Goal: Navigation & Orientation: Find specific page/section

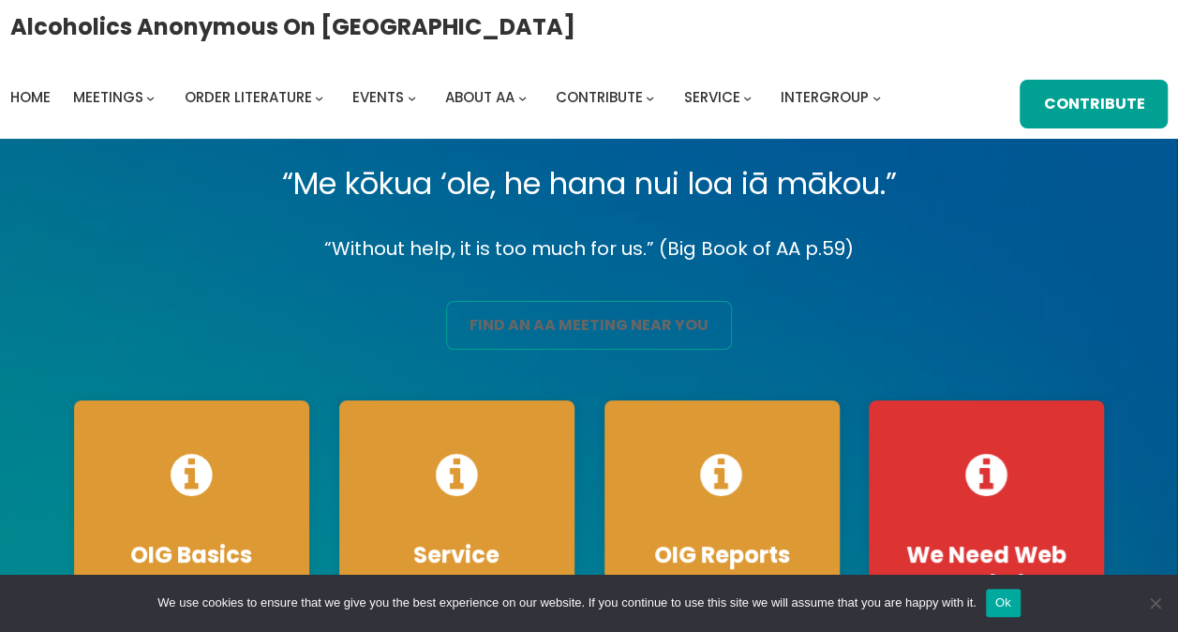
click at [609, 326] on link "find an aa meeting near you" at bounding box center [589, 325] width 286 height 49
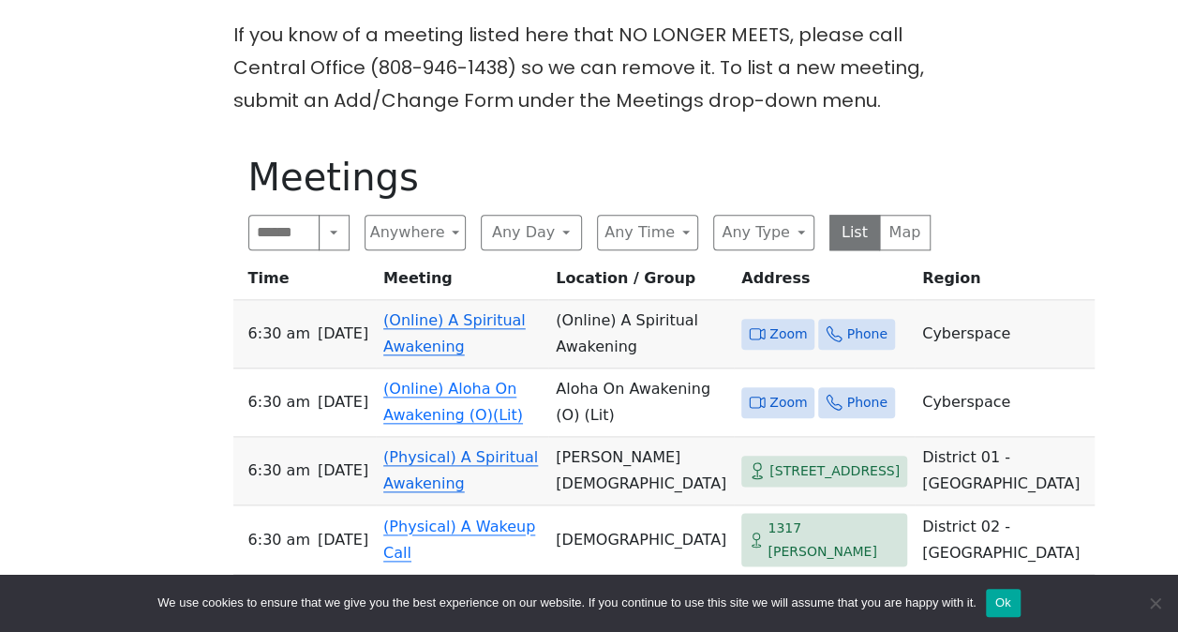
scroll to position [937, 0]
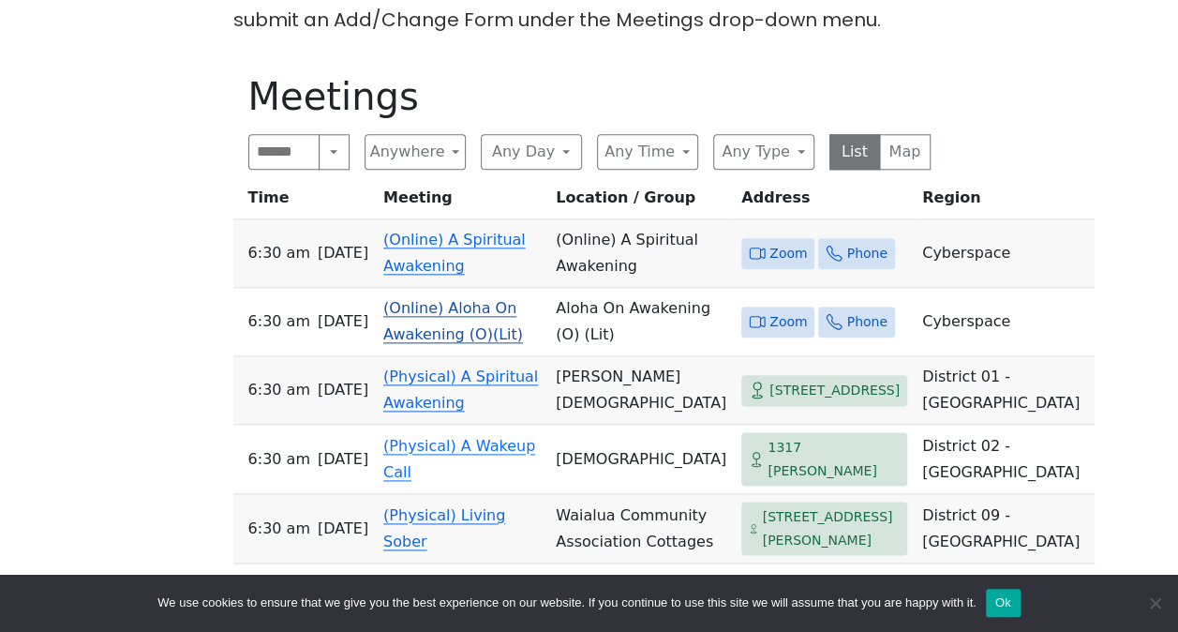
click at [448, 299] on link "(Online) Aloha On Awakening (O)(Lit)" at bounding box center [453, 321] width 140 height 44
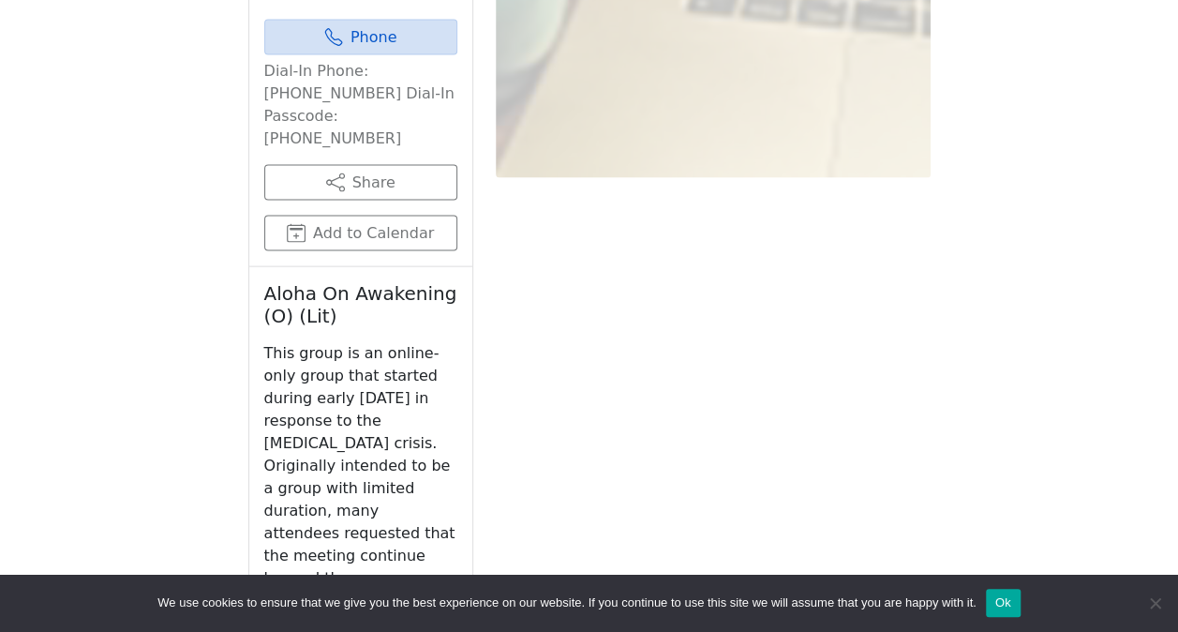
scroll to position [1994, 0]
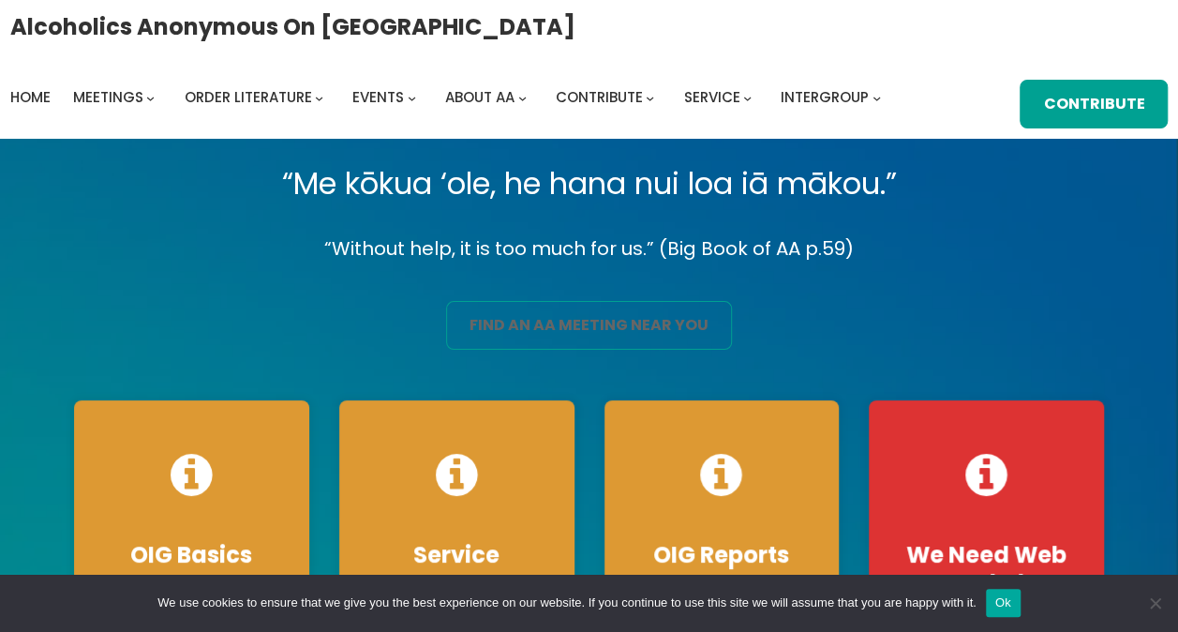
click at [619, 321] on link "find an aa meeting near you" at bounding box center [589, 325] width 286 height 49
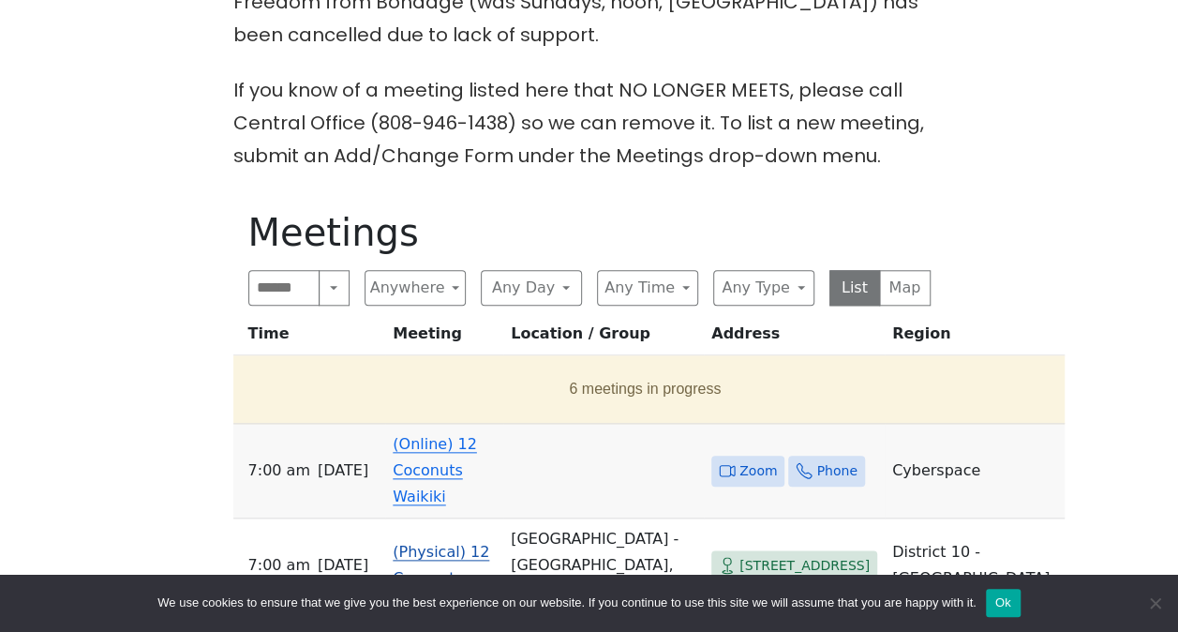
scroll to position [750, 0]
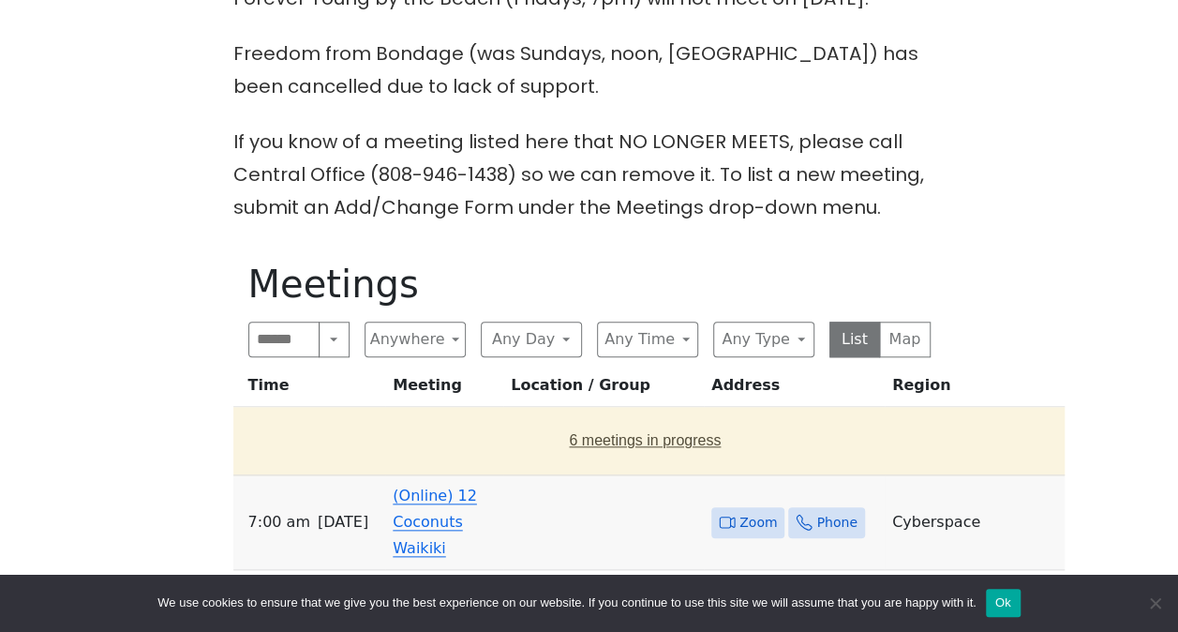
click at [609, 414] on button "6 meetings in progress" at bounding box center [646, 440] width 810 height 52
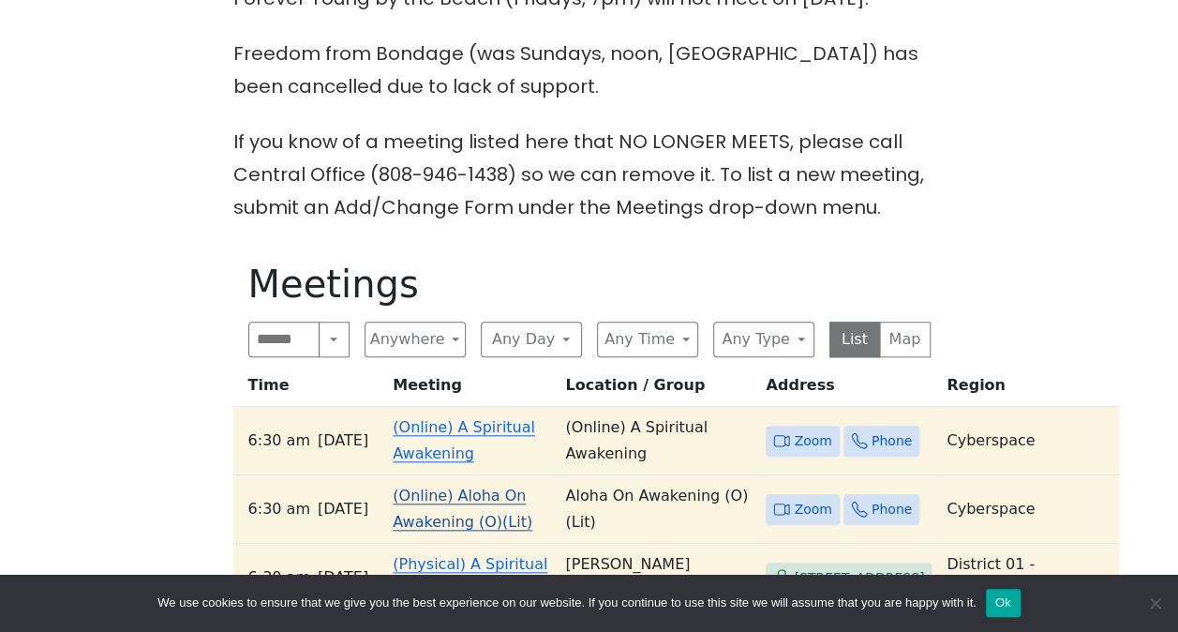
click at [470, 512] on td "(Online) Aloha On Awakening (O)(Lit)" at bounding box center [471, 509] width 172 height 68
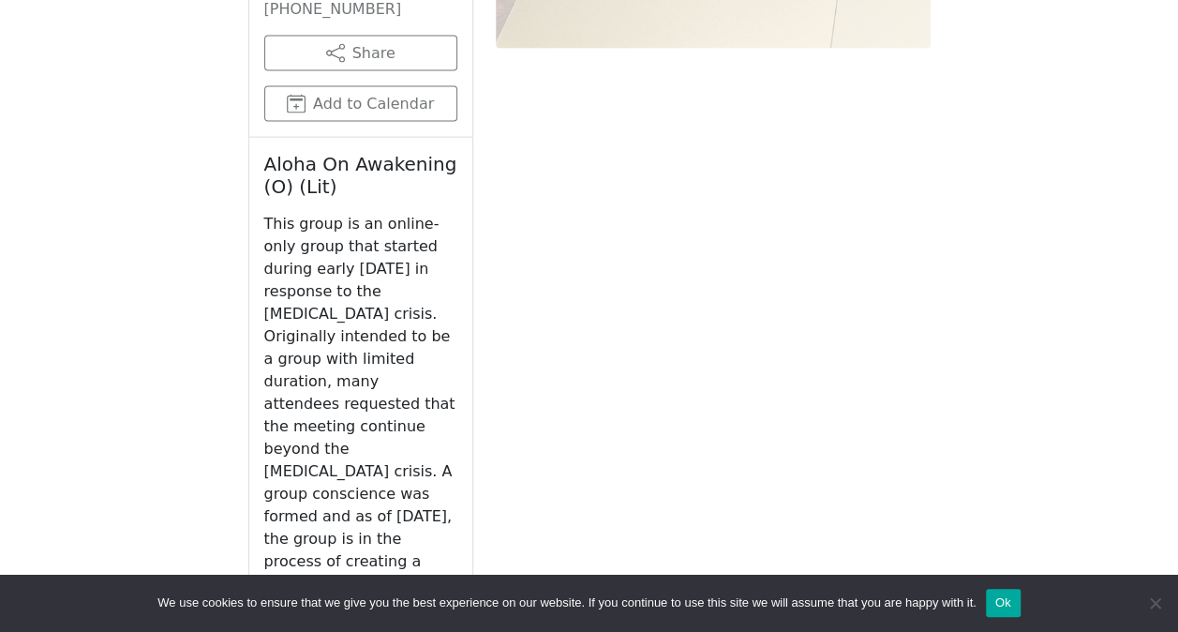
scroll to position [2088, 0]
